Goal: Information Seeking & Learning: Learn about a topic

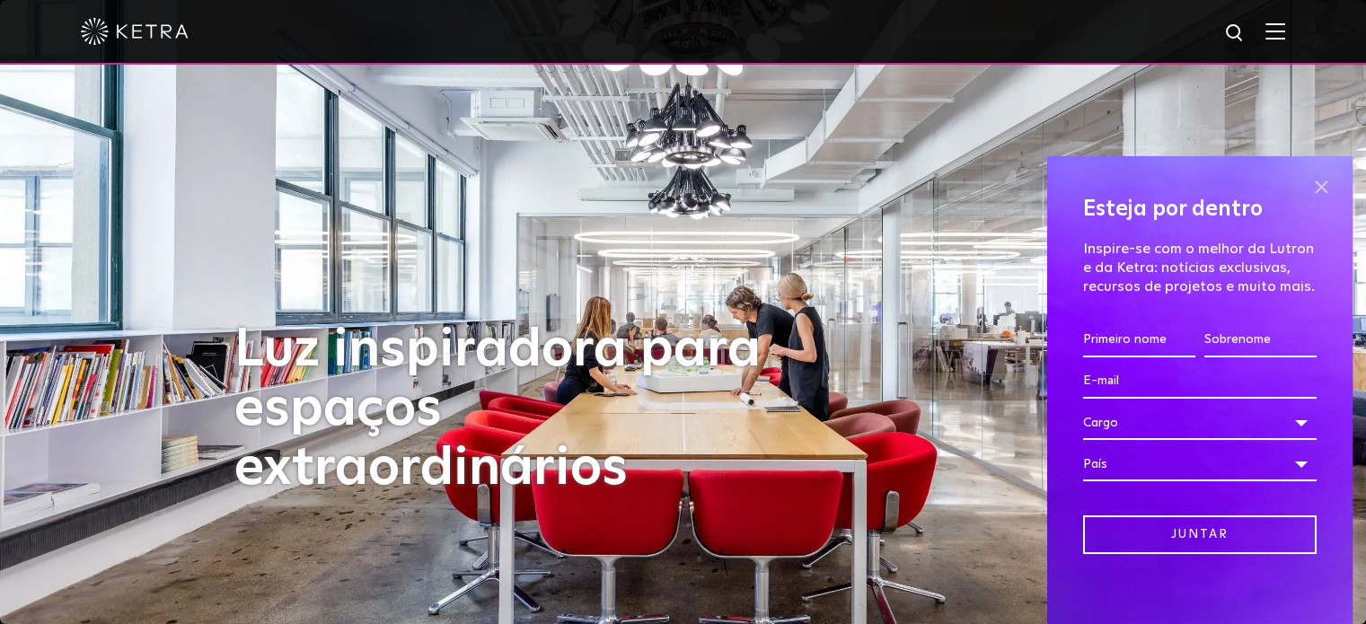
click at [1311, 184] on span at bounding box center [1321, 187] width 27 height 27
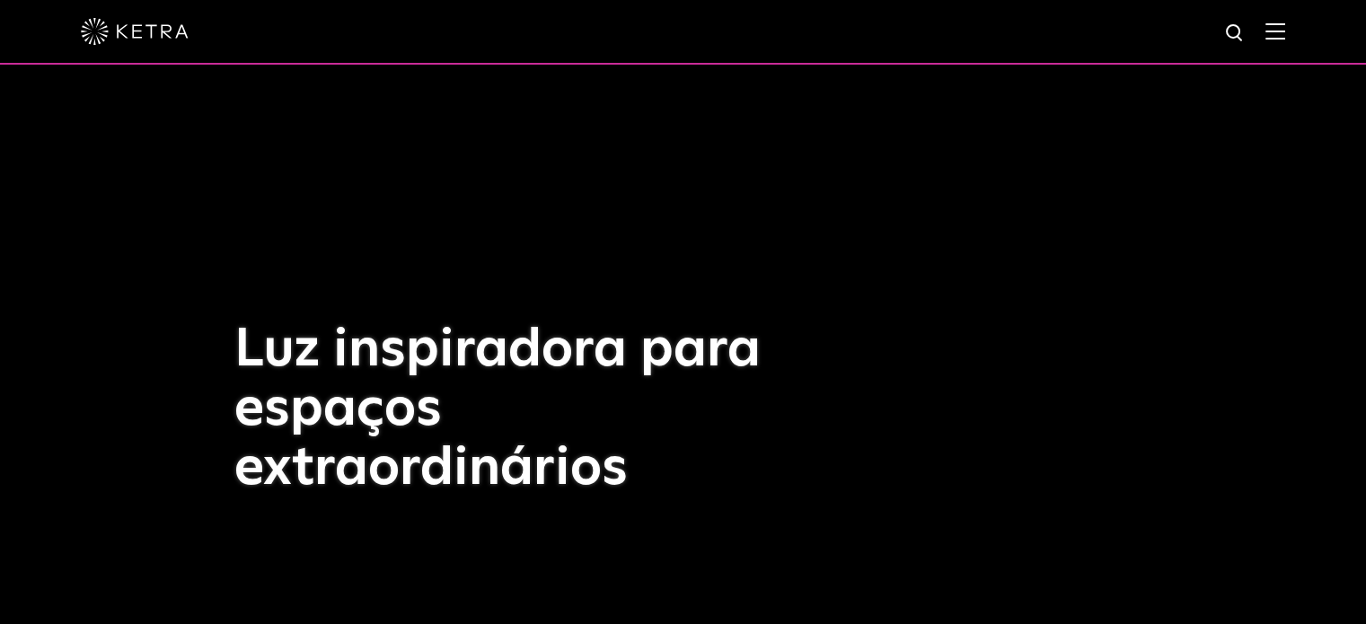
click at [1285, 27] on img at bounding box center [1276, 30] width 20 height 17
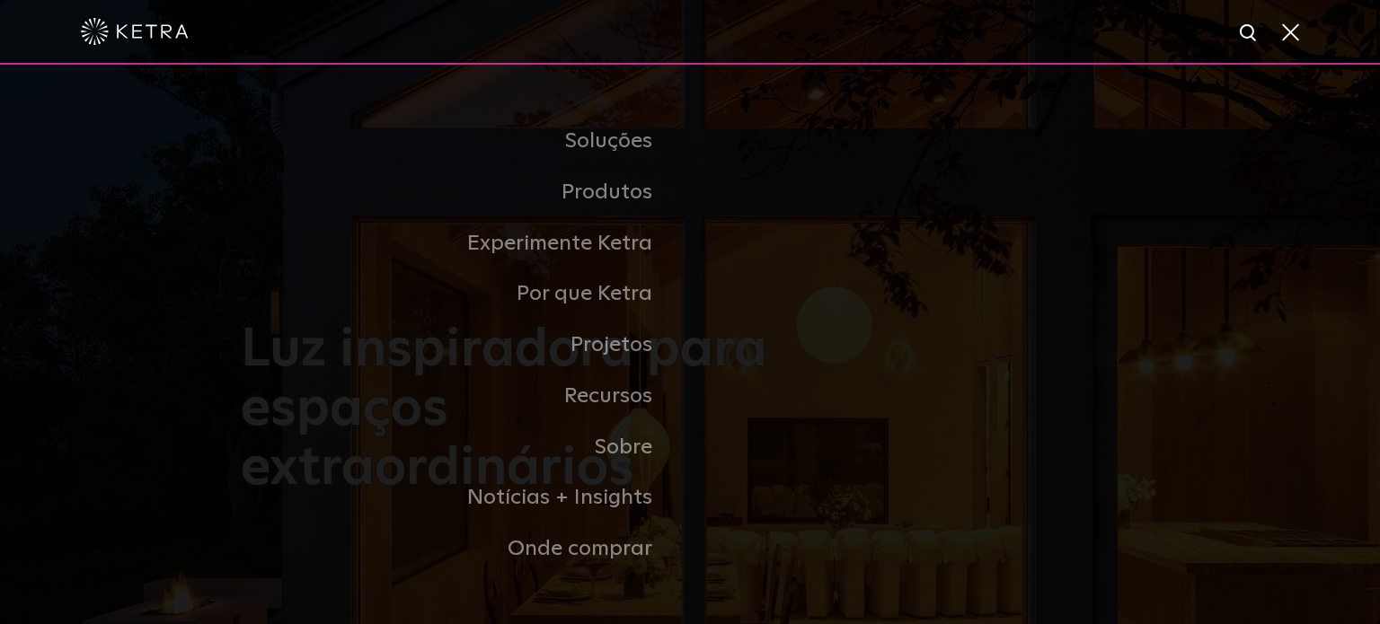
click at [1246, 43] on img at bounding box center [1249, 33] width 22 height 22
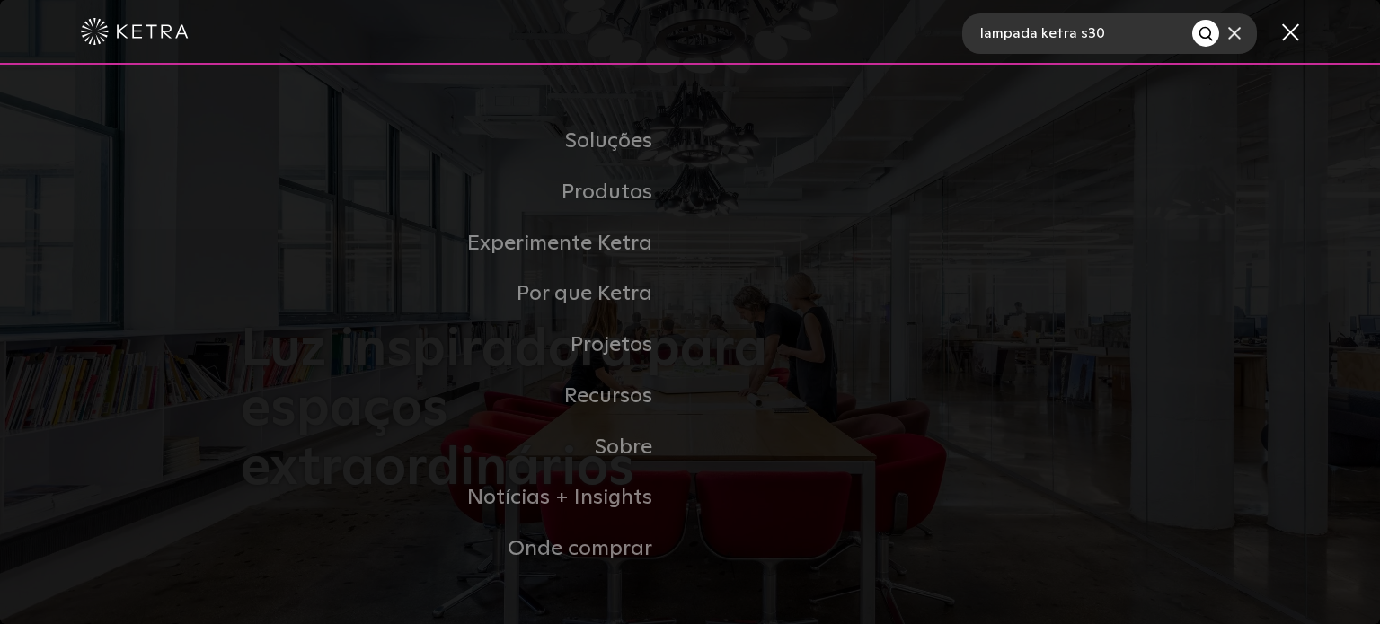
type input "lampada ketra s30"
click at [1192, 20] on button "Procurar" at bounding box center [1205, 33] width 27 height 27
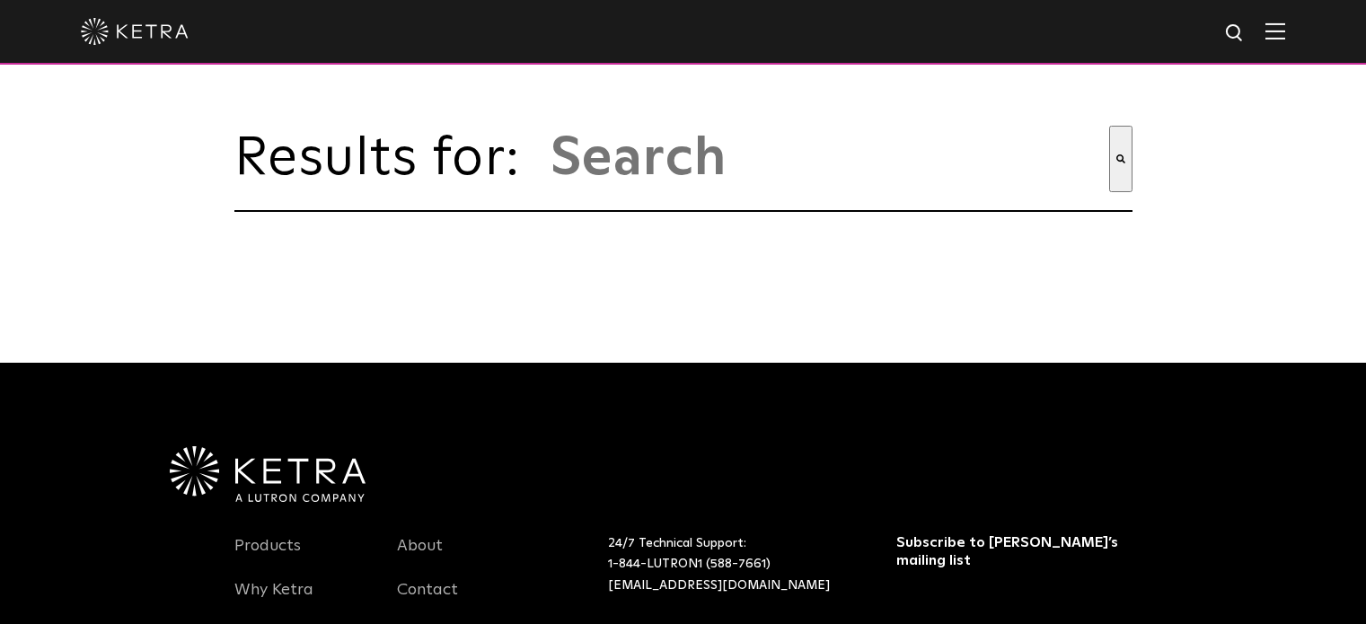
scroll to position [176, 0]
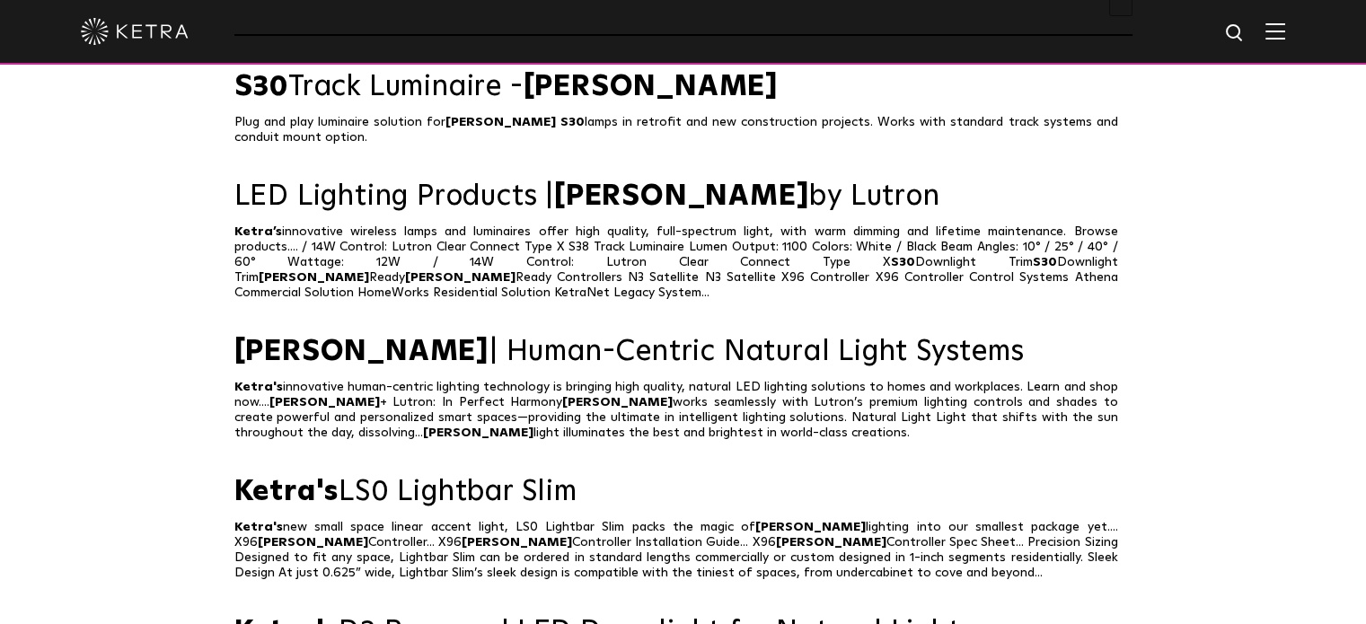
type input "lampada ketra s30"
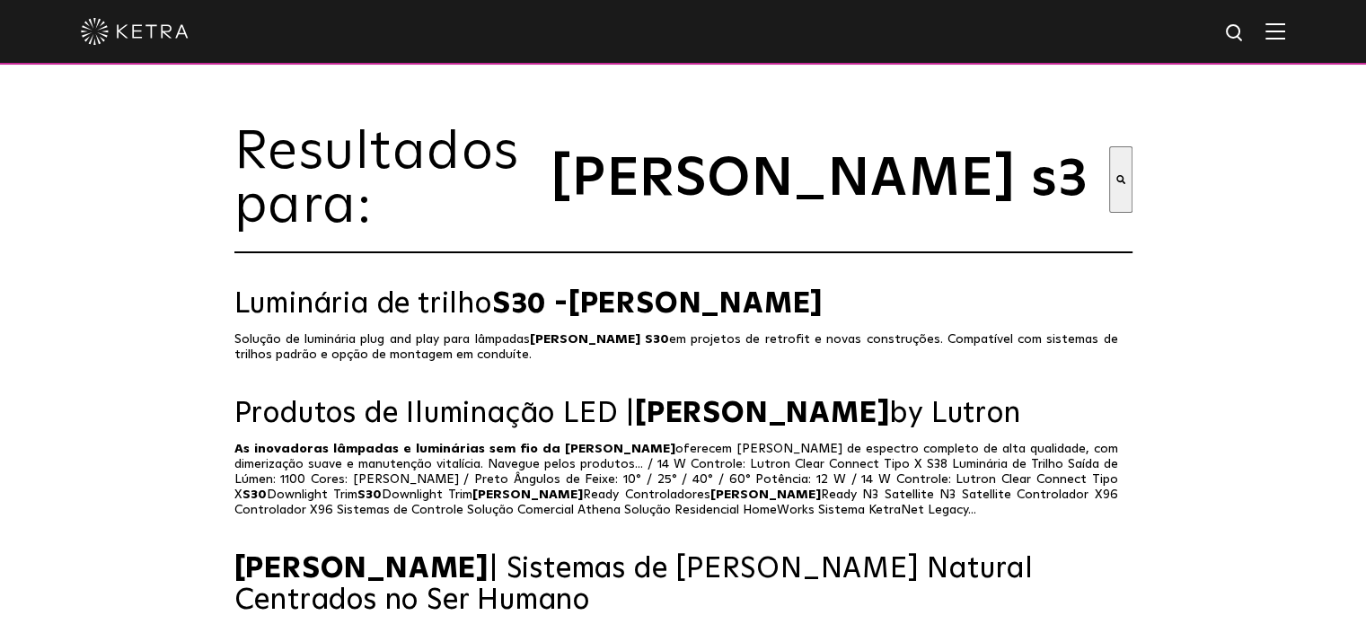
click at [1243, 42] on img at bounding box center [1235, 33] width 22 height 22
drag, startPoint x: 1098, startPoint y: 42, endPoint x: 970, endPoint y: 18, distance: 129.8
click at [970, 18] on div "lampada ketra s30" at bounding box center [683, 32] width 1366 height 65
type input "s30"
click at [1184, 20] on button "Procurar" at bounding box center [1197, 33] width 27 height 27
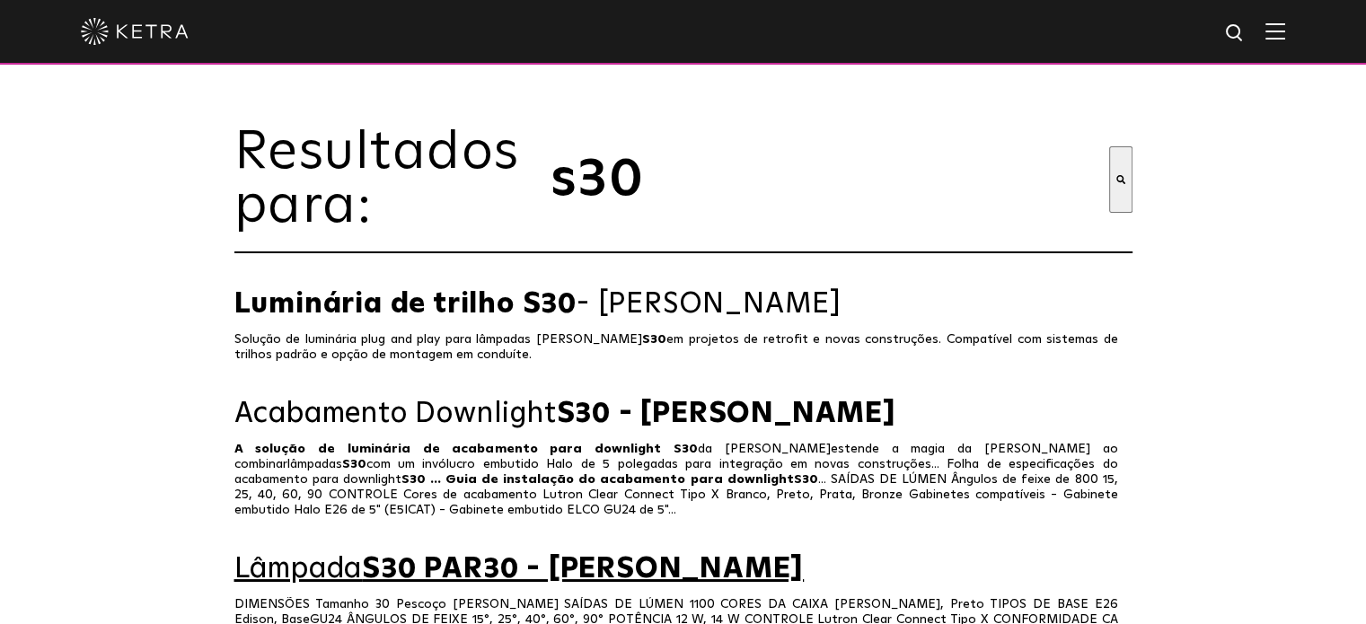
click at [442, 574] on font "S30 PAR30 - Ketra" at bounding box center [583, 569] width 442 height 29
